Goal: Information Seeking & Learning: Find specific fact

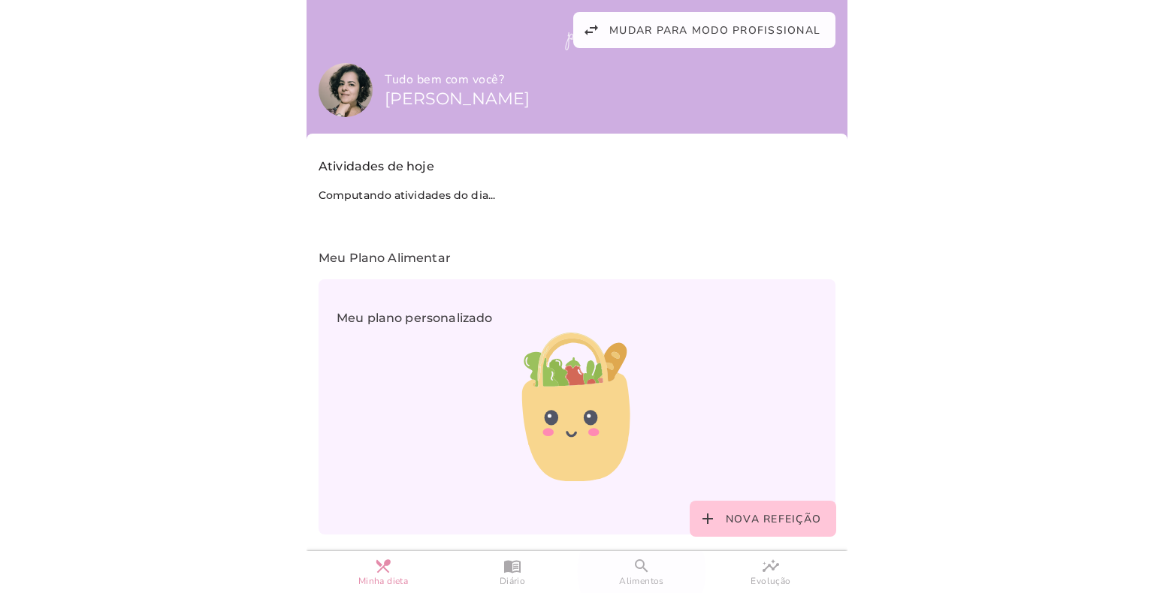
click at [0, 0] on slot "search" at bounding box center [0, 0] width 0 height 0
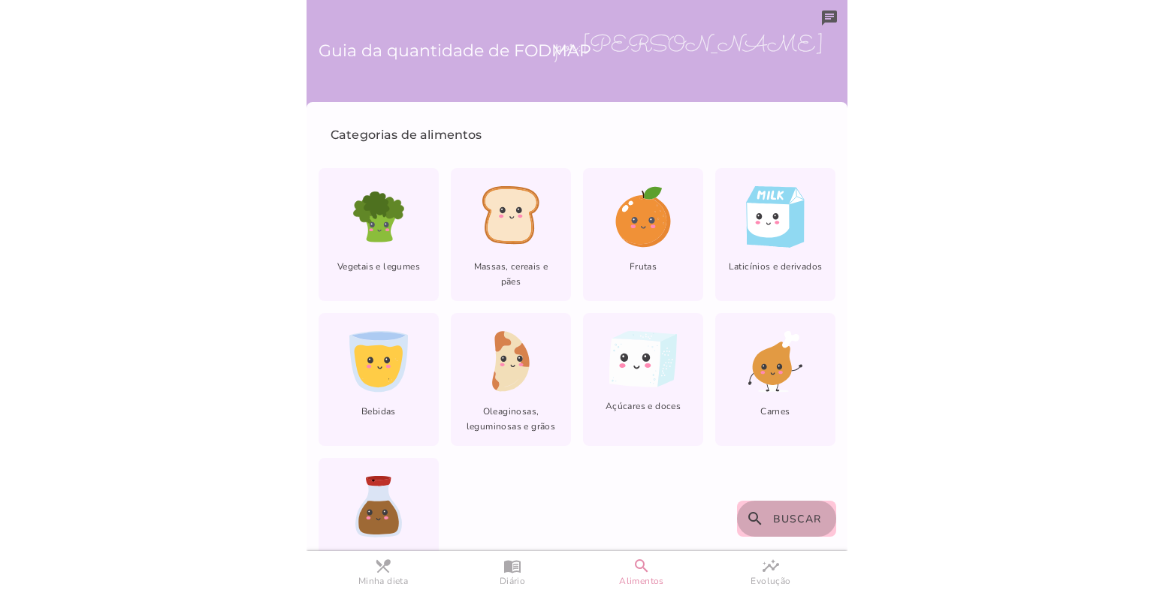
click at [793, 521] on span "Buscar" at bounding box center [797, 519] width 49 height 14
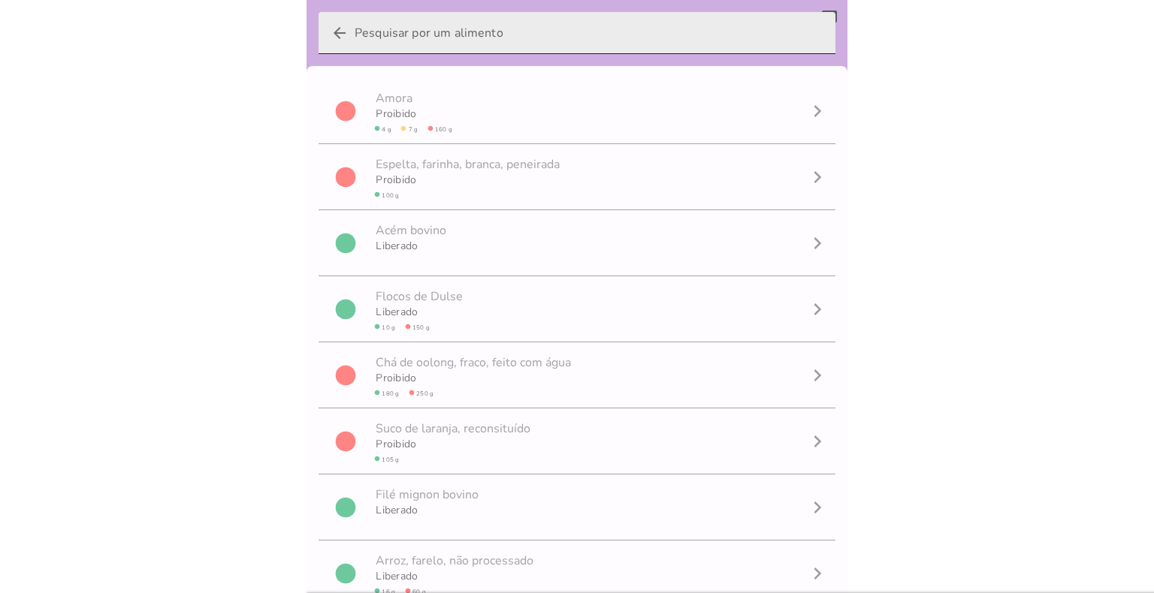
click at [429, 44] on input "arrow_back" at bounding box center [589, 33] width 469 height 42
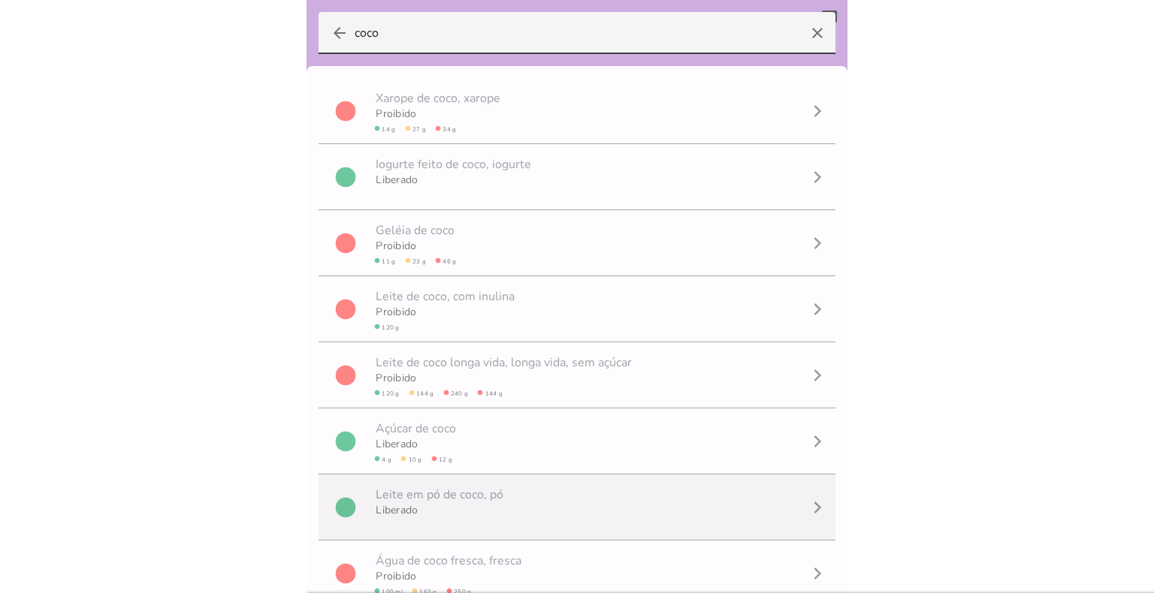
scroll to position [289, 0]
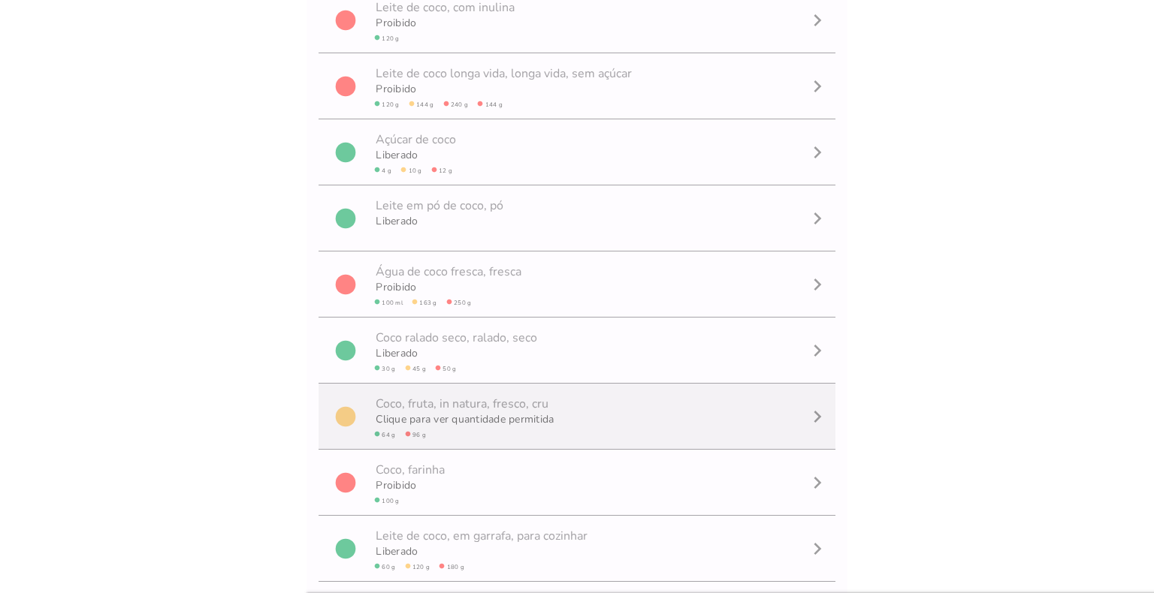
type input "coco"
type mwc-textfield "coco"
click at [473, 408] on span "Clique para ver quantidade permitida circle 64 g circle 96 g" at bounding box center [463, 424] width 181 height 33
